Goal: Check status: Check status

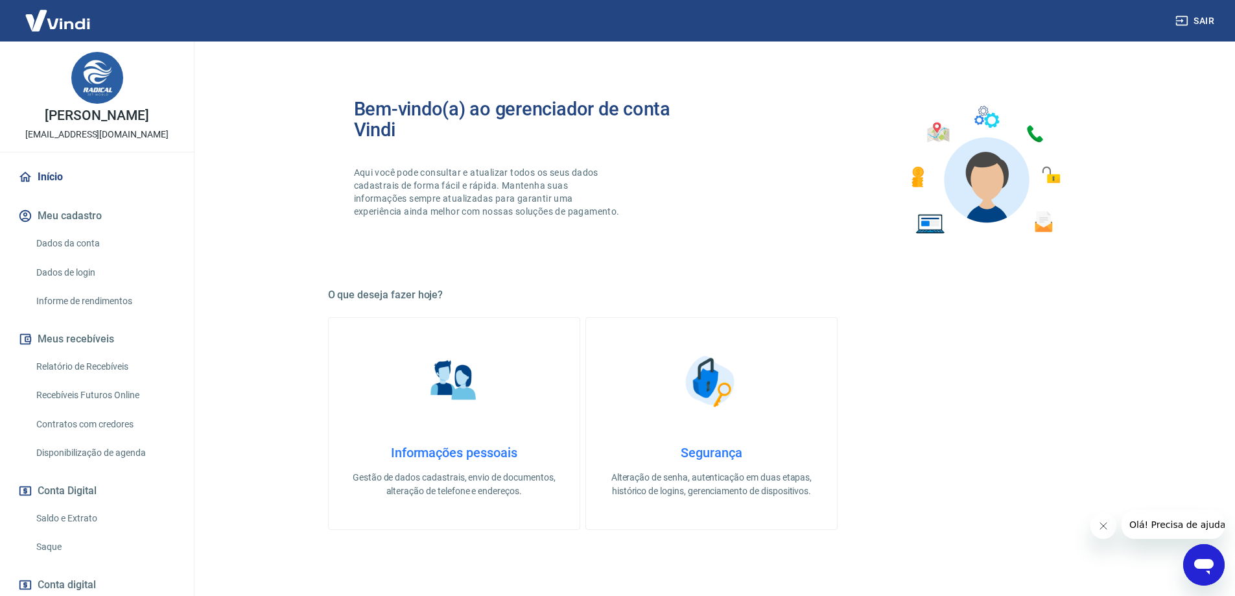
click at [108, 368] on link "Relatório de Recebíveis" at bounding box center [104, 366] width 147 height 27
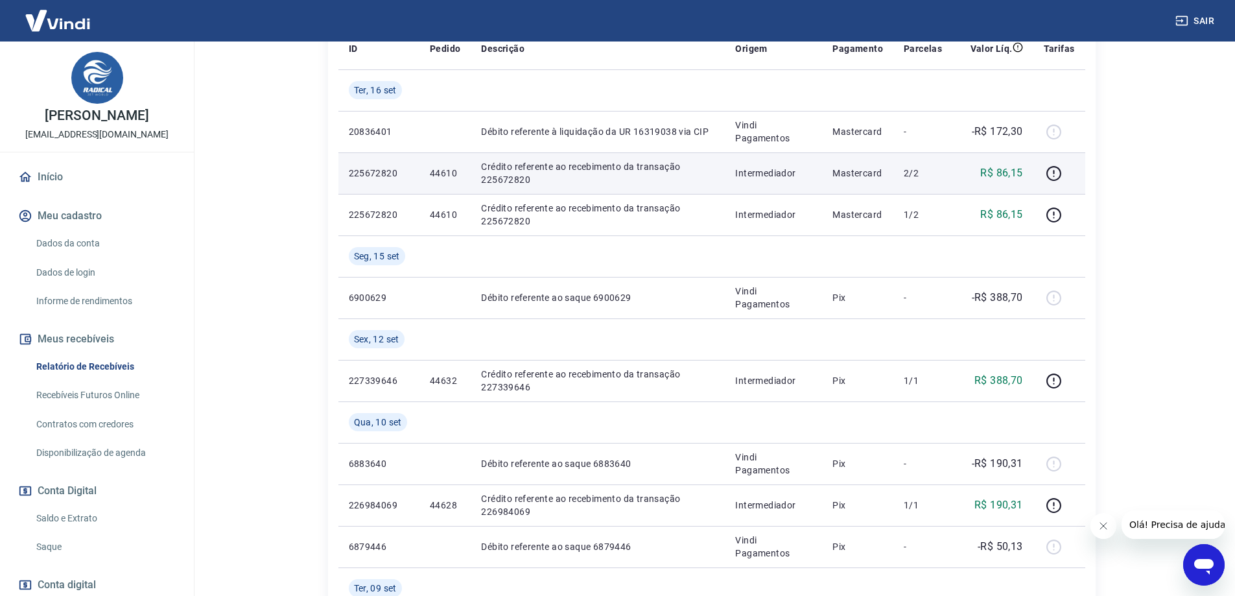
scroll to position [324, 0]
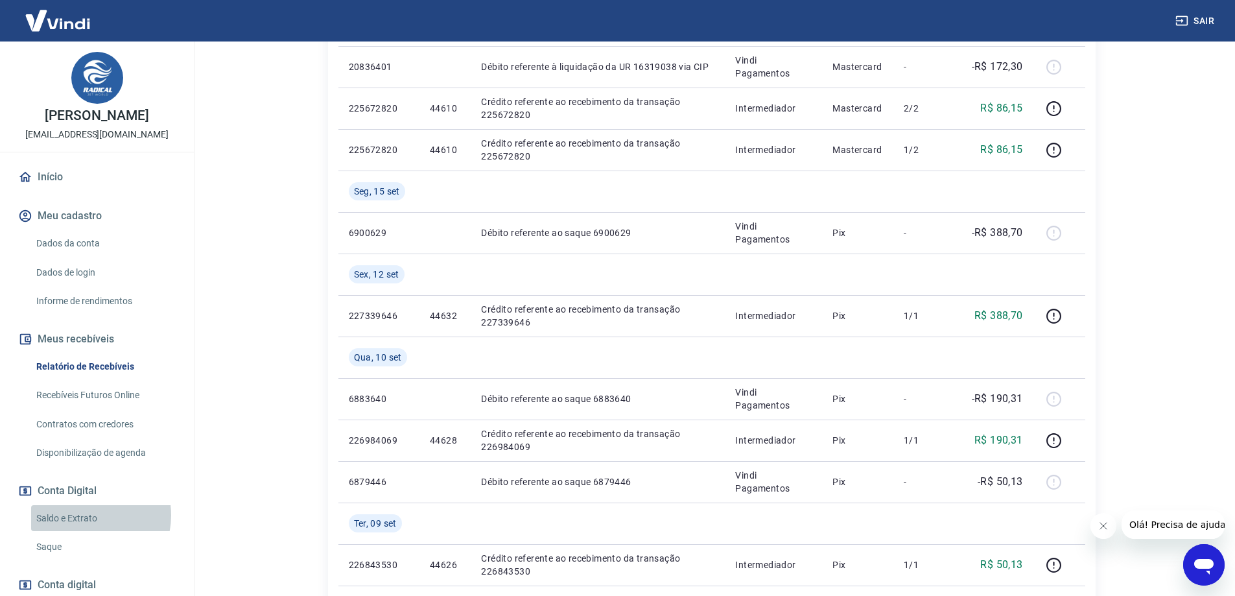
click at [83, 515] on link "Saldo e Extrato" at bounding box center [104, 518] width 147 height 27
